Goal: Information Seeking & Learning: Learn about a topic

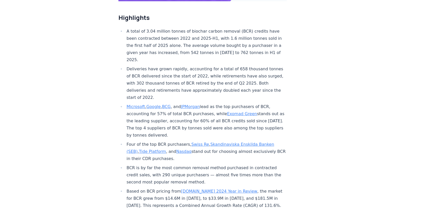
scroll to position [178, 0]
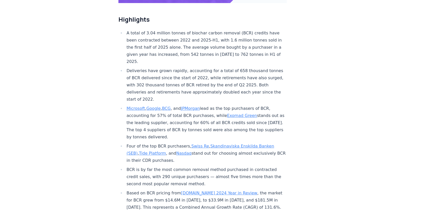
click at [158, 43] on li "A total of 3.04 million tonnes of biochar carbon removal (BCR) credits have bee…" at bounding box center [206, 47] width 162 height 36
click at [150, 189] on li "Based on BCR pricing from [DOMAIN_NAME] 2024 Year in Review , the market for BC…" at bounding box center [206, 199] width 162 height 21
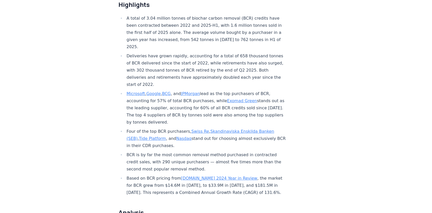
scroll to position [195, 0]
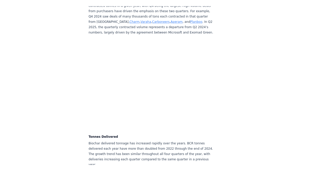
scroll to position [1424, 0]
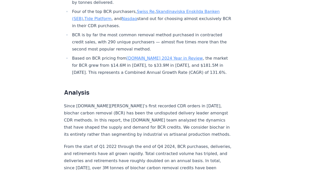
scroll to position [289, 0]
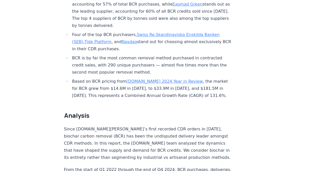
click at [169, 79] on link "CDR.fyi 2024 Year in Review" at bounding box center [165, 81] width 76 height 5
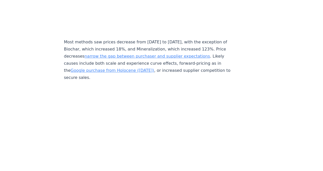
scroll to position [2246, 0]
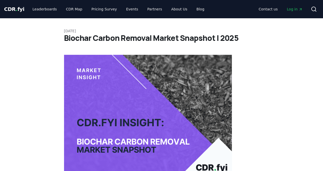
scroll to position [289, 0]
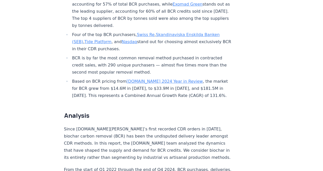
drag, startPoint x: 0, startPoint y: 0, endPoint x: 164, endPoint y: 64, distance: 175.7
click at [164, 79] on link "[DOMAIN_NAME] 2024 Year in Review" at bounding box center [165, 81] width 76 height 5
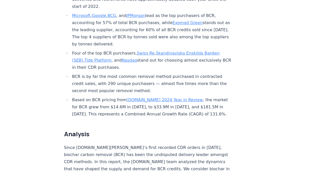
scroll to position [247, 0]
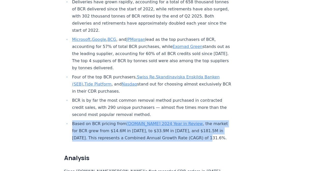
drag, startPoint x: 198, startPoint y: 122, endPoint x: 70, endPoint y: 110, distance: 128.0
click at [70, 110] on ul "A total of 3.04 million tonnes of biochar carbon removal (BCR) credits have bee…" at bounding box center [148, 51] width 168 height 181
copy li "Based on BCR pricing from [DOMAIN_NAME] 2024 Year in Review , the market for BC…"
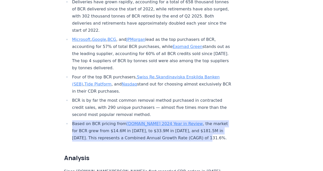
scroll to position [315, 0]
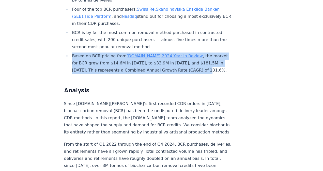
click at [181, 53] on li "Based on BCR pricing from [DOMAIN_NAME] 2024 Year in Review , the market for BC…" at bounding box center [152, 63] width 162 height 21
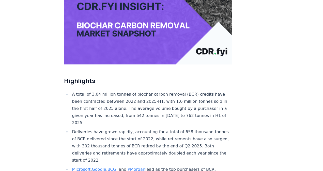
scroll to position [276, 0]
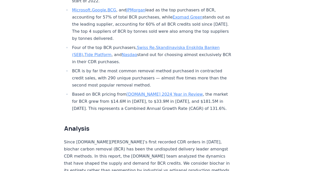
click at [207, 91] on li "Based on BCR pricing from [DOMAIN_NAME] 2024 Year in Review , the market for BC…" at bounding box center [152, 101] width 162 height 21
click at [196, 91] on li "Based on BCR pricing from [DOMAIN_NAME] 2024 Year in Review , the market for BC…" at bounding box center [152, 101] width 162 height 21
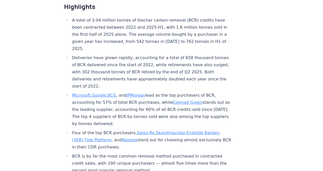
scroll to position [237, 0]
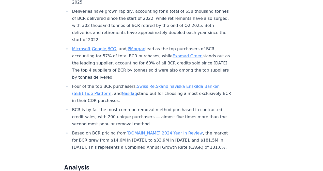
click at [176, 130] on li "Based on BCR pricing from [DOMAIN_NAME] 2024 Year in Review , the market for BC…" at bounding box center [152, 140] width 162 height 21
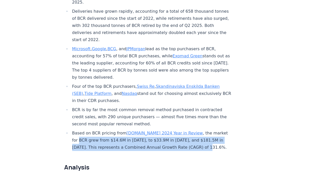
drag, startPoint x: 196, startPoint y: 131, endPoint x: 72, endPoint y: 127, distance: 123.4
click at [72, 130] on li "Based on BCR pricing from [DOMAIN_NAME] 2024 Year in Review , the market for BC…" at bounding box center [152, 140] width 162 height 21
copy li "BCR grew from $14.6M in [DATE], to $33.9M in [DATE], and $181.5M in [DATE]. Thi…"
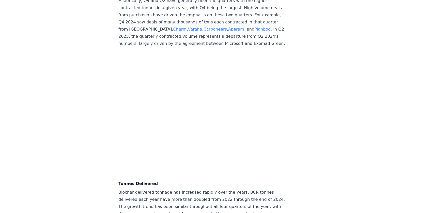
scroll to position [1399, 0]
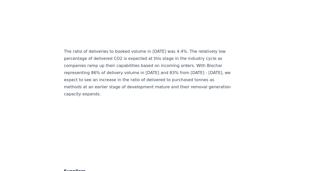
scroll to position [2710, 0]
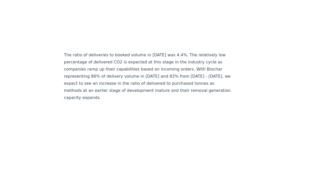
click at [176, 52] on p "The ratio of deliveries to booked volume in 2024 was 4.4%. The relatively low p…" at bounding box center [148, 77] width 168 height 50
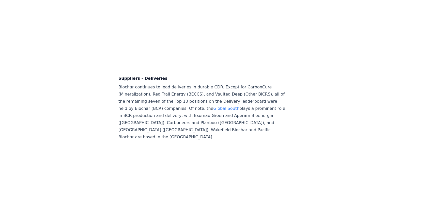
scroll to position [3392, 0]
